Goal: Information Seeking & Learning: Learn about a topic

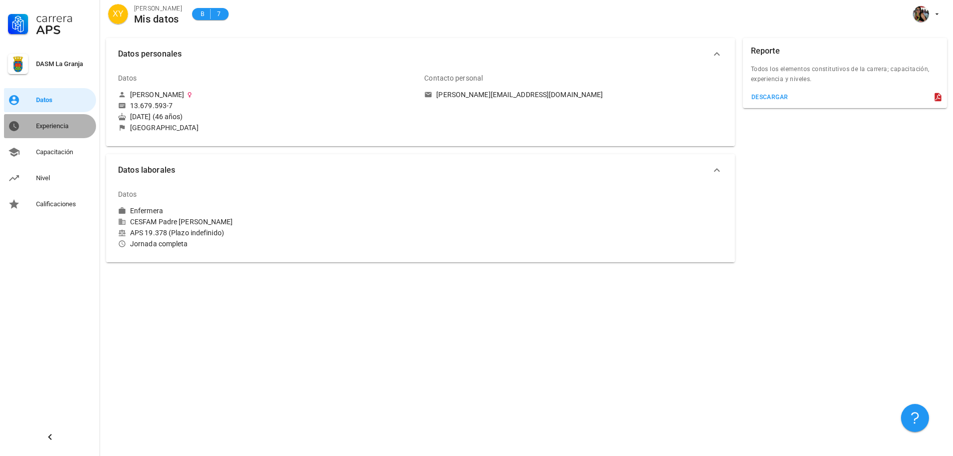
click at [65, 121] on div "Experiencia" at bounding box center [64, 126] width 56 height 16
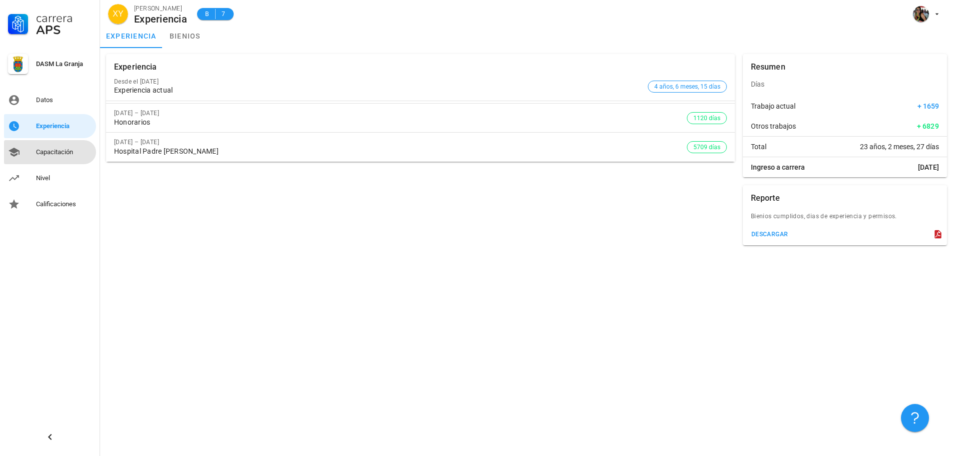
click at [41, 150] on div "Capacitación" at bounding box center [64, 152] width 56 height 8
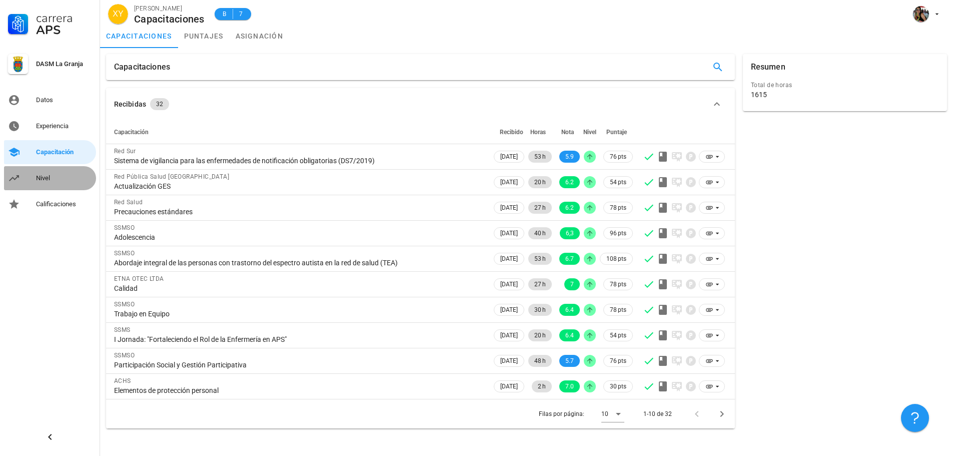
click at [49, 174] on div "Nivel" at bounding box center [64, 178] width 56 height 16
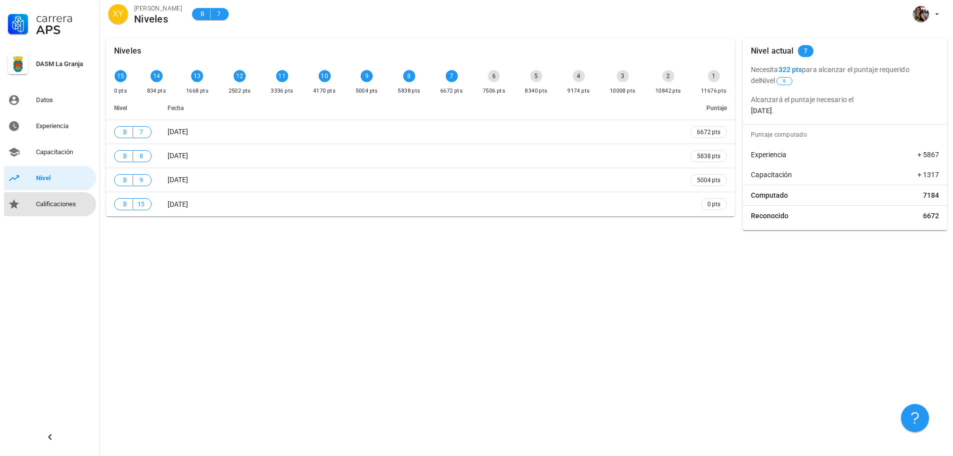
click at [61, 206] on div "Calificaciones" at bounding box center [64, 204] width 56 height 8
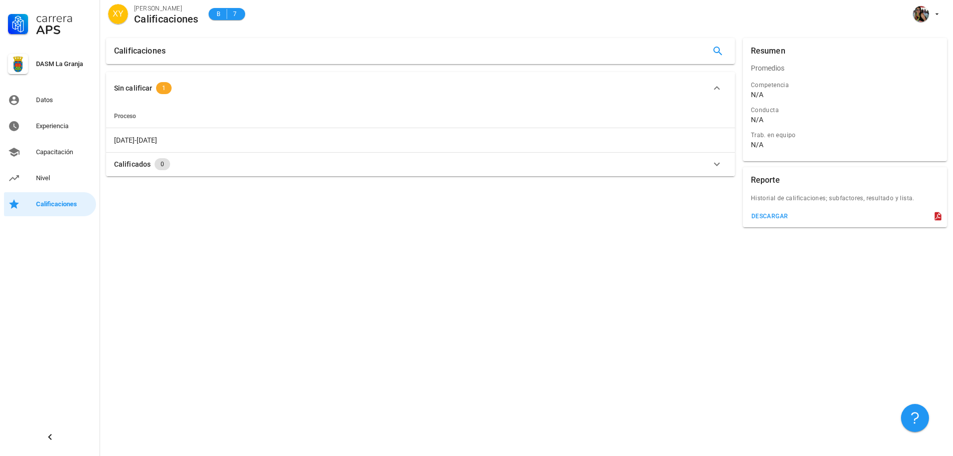
click at [136, 165] on div "Calificados" at bounding box center [132, 164] width 37 height 11
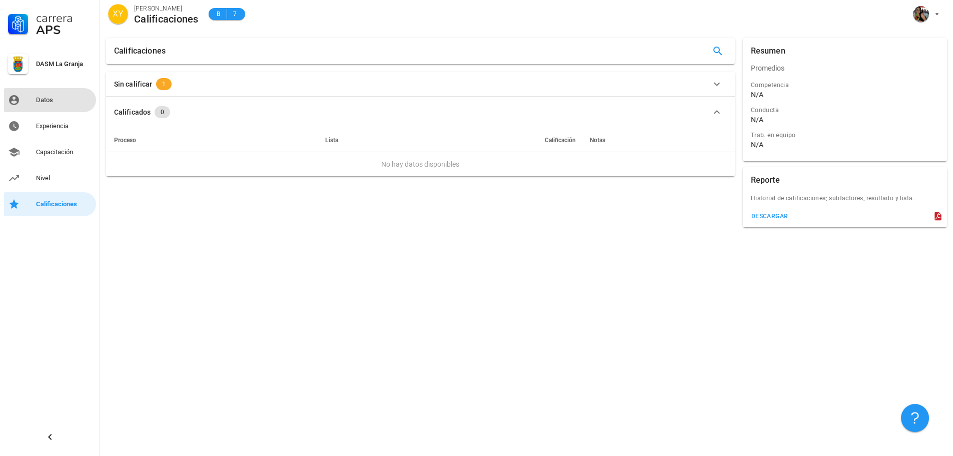
click at [33, 100] on link "Datos" at bounding box center [50, 100] width 92 height 24
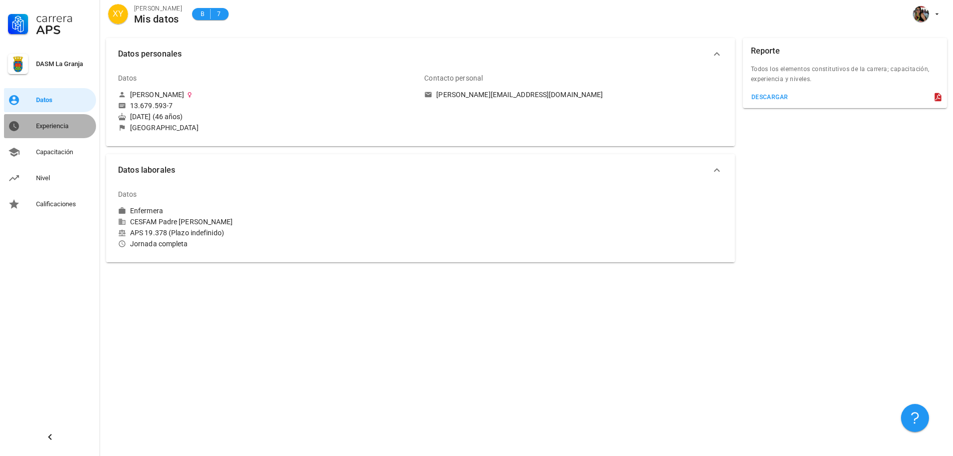
click at [46, 121] on div "Experiencia" at bounding box center [64, 126] width 56 height 16
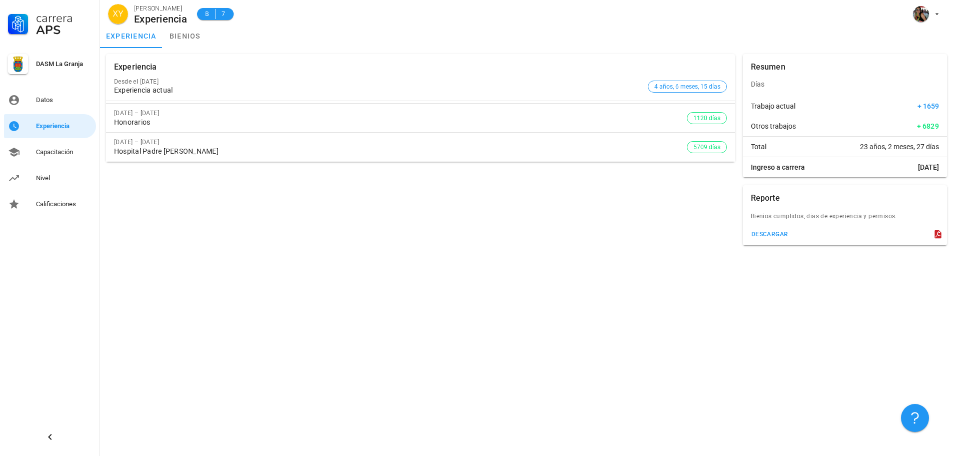
click at [503, 332] on div "Experiencia Desde el [DATE] Experiencia actual 4 años, 6 meses, 15 días [DATE] …" at bounding box center [526, 252] width 853 height 408
